Goal: Task Accomplishment & Management: Use online tool/utility

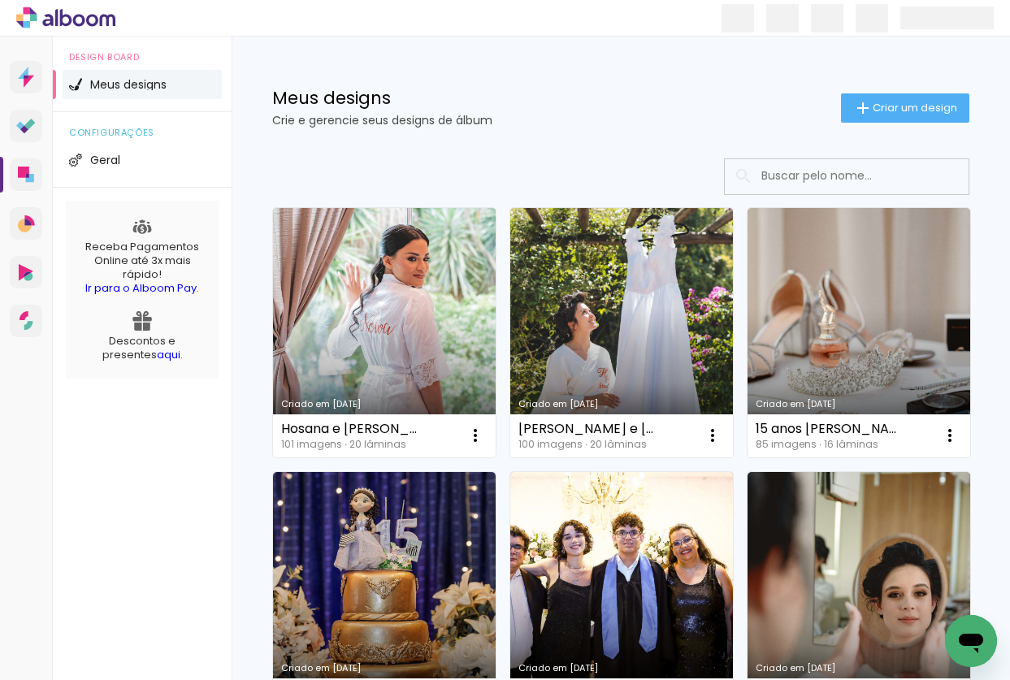
click at [78, 15] on icon at bounding box center [79, 20] width 12 height 12
click at [819, 15] on span at bounding box center [827, 18] width 33 height 28
click at [743, 12] on span at bounding box center [738, 18] width 33 height 28
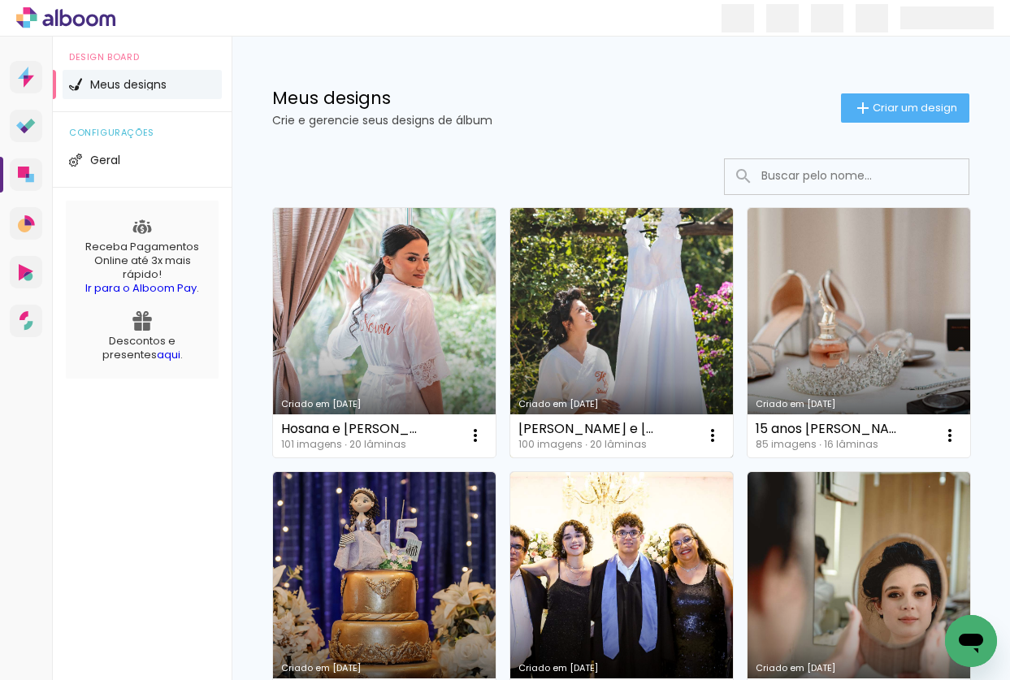
click at [588, 302] on link "Criado em [DATE]" at bounding box center [621, 333] width 223 height 250
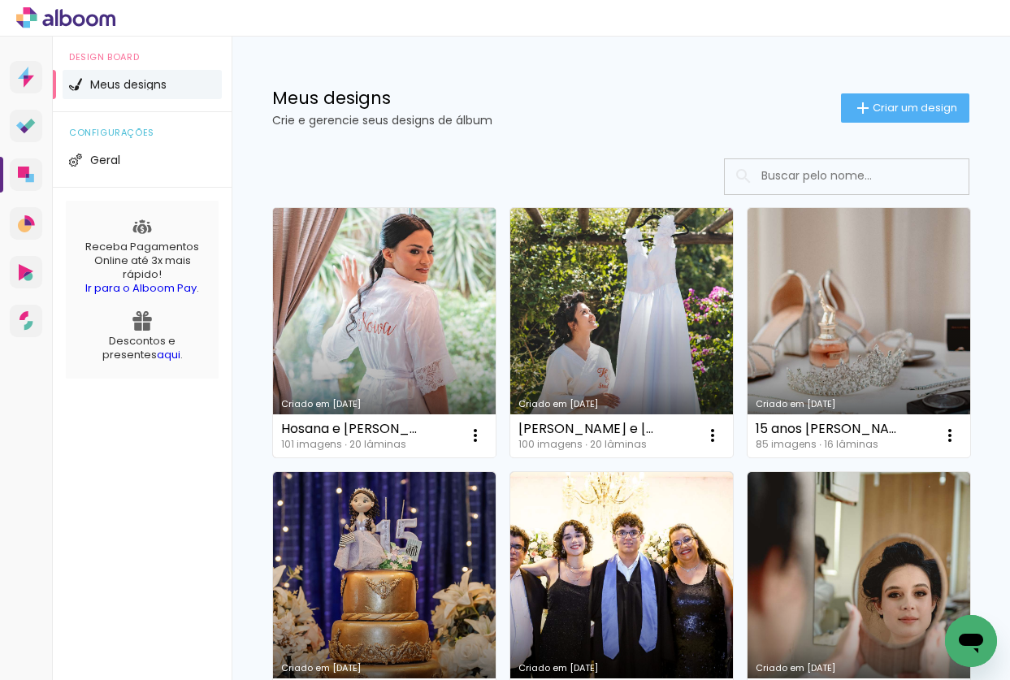
click at [387, 323] on link "Criado em [DATE]" at bounding box center [384, 333] width 223 height 250
